Goal: Task Accomplishment & Management: Manage account settings

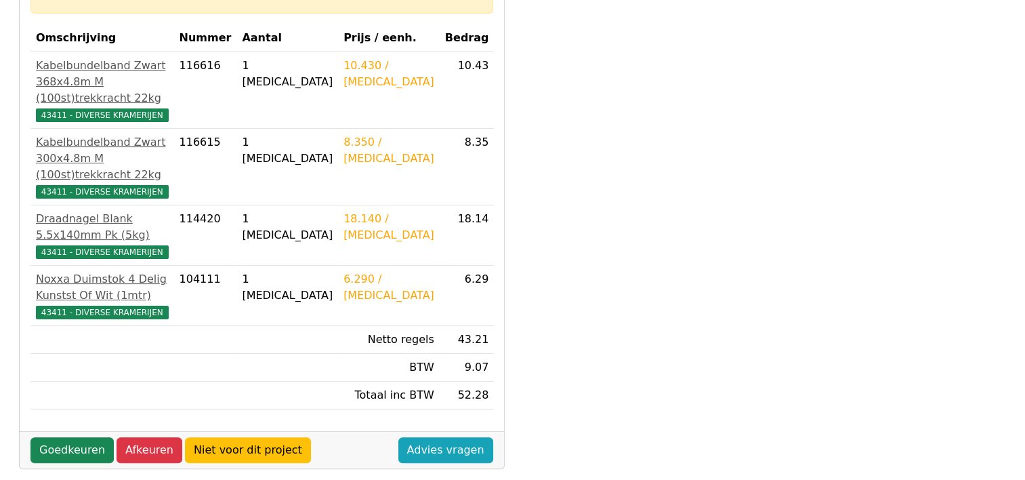
scroll to position [278, 0]
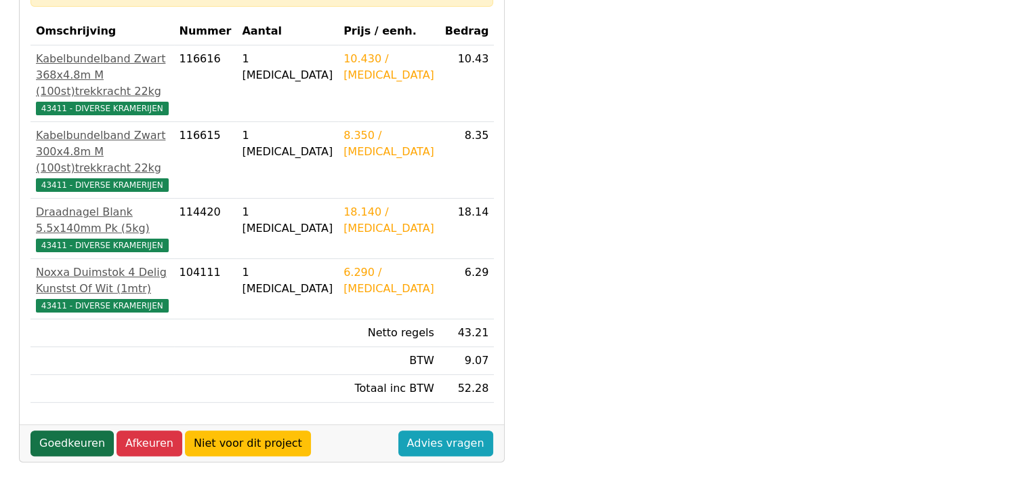
click at [66, 430] on link "Goedkeuren" at bounding box center [71, 443] width 83 height 26
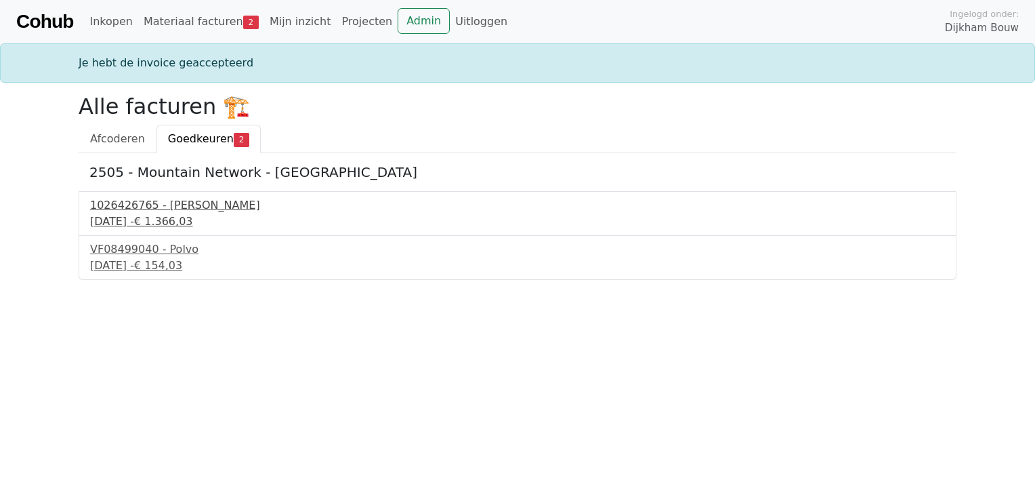
click at [173, 218] on div "[DATE] - € 1.366,03" at bounding box center [517, 221] width 855 height 16
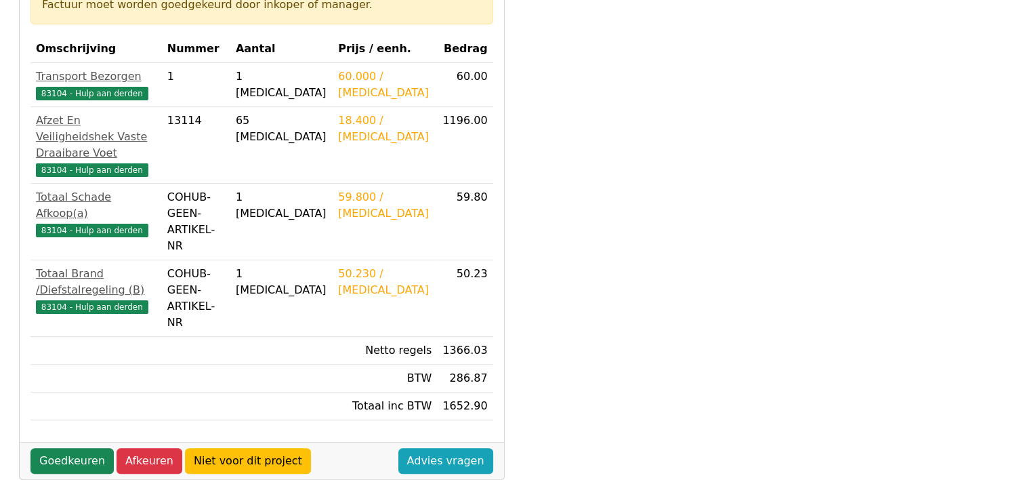
scroll to position [281, 0]
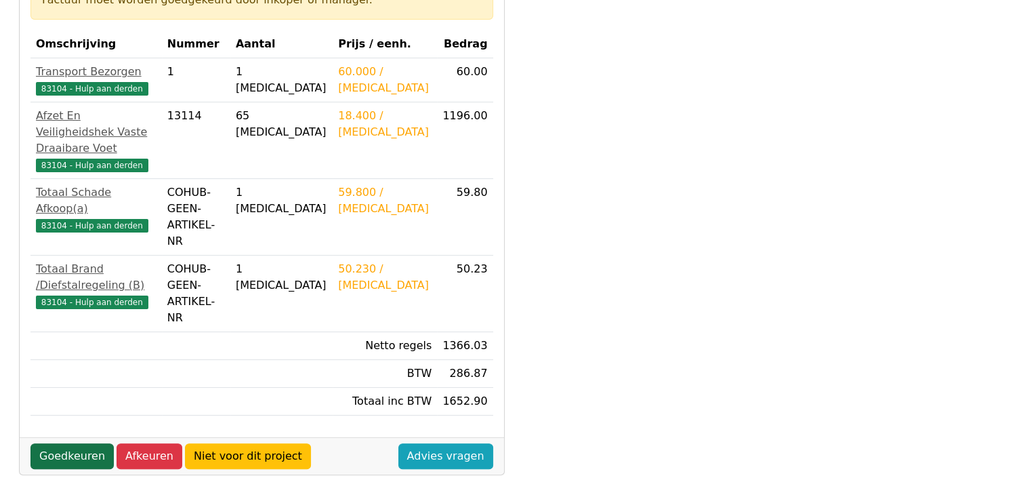
click at [57, 443] on link "Goedkeuren" at bounding box center [71, 456] width 83 height 26
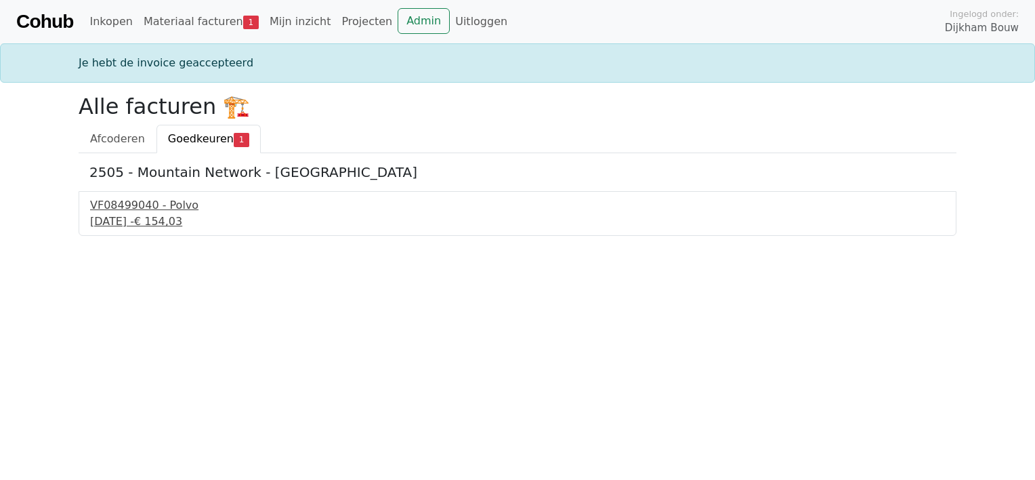
click at [155, 221] on div "18 september 2025 - € 154,03" at bounding box center [517, 221] width 855 height 16
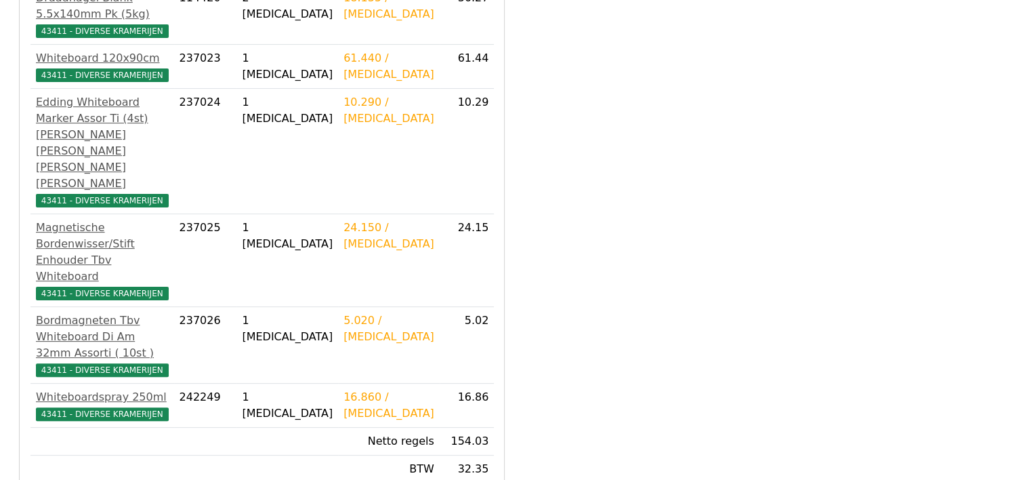
scroll to position [369, 0]
